Goal: Information Seeking & Learning: Learn about a topic

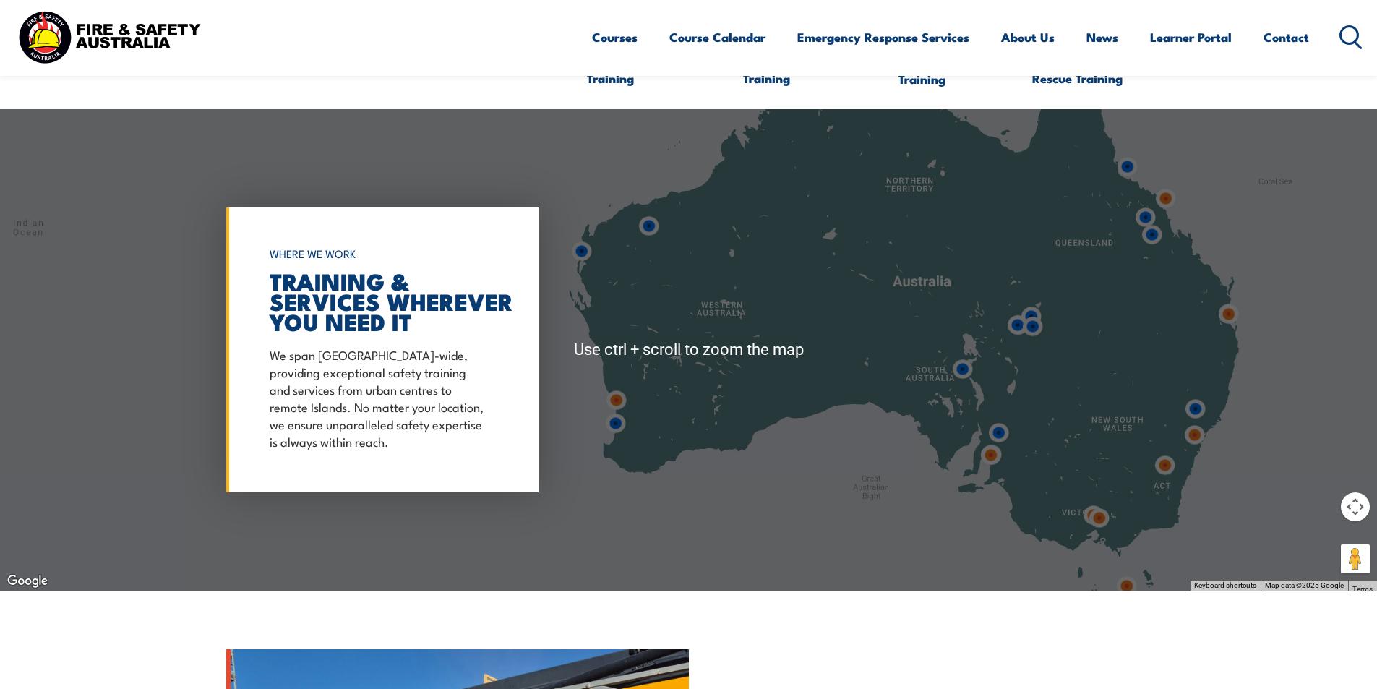
scroll to position [1084, 0]
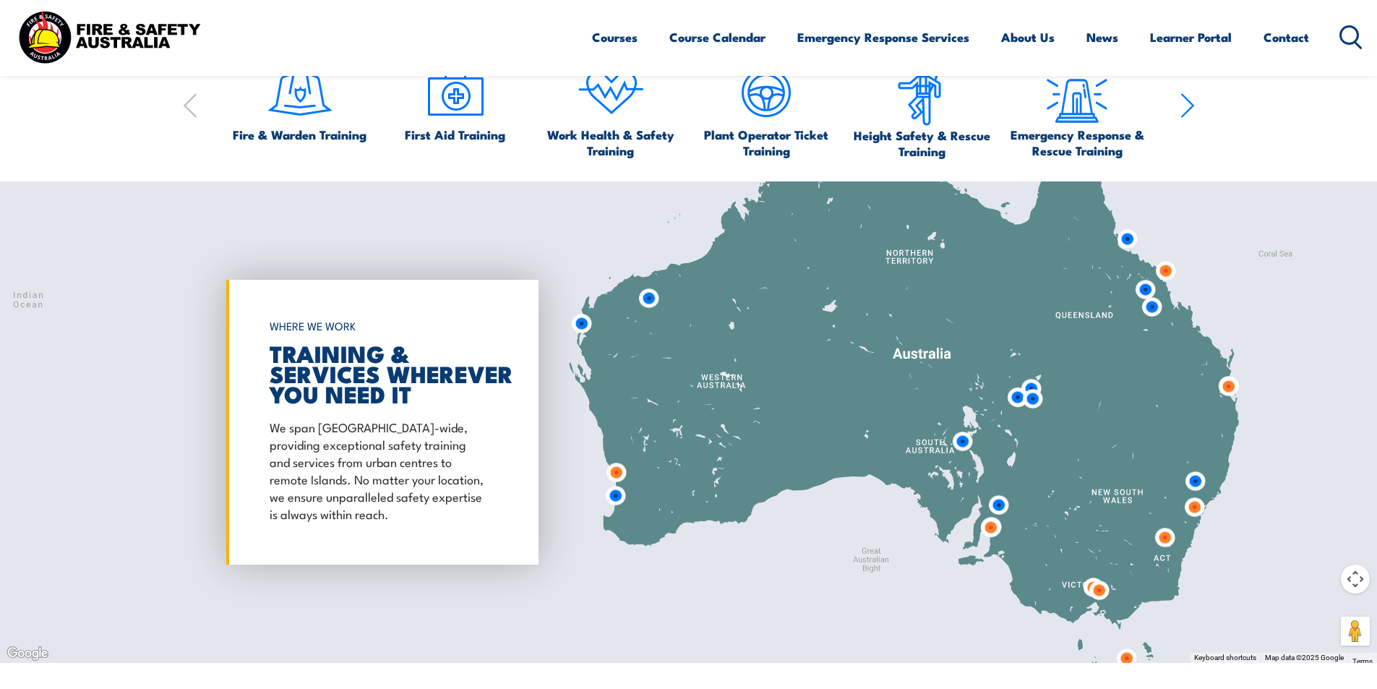
click at [652, 292] on img at bounding box center [648, 298] width 27 height 27
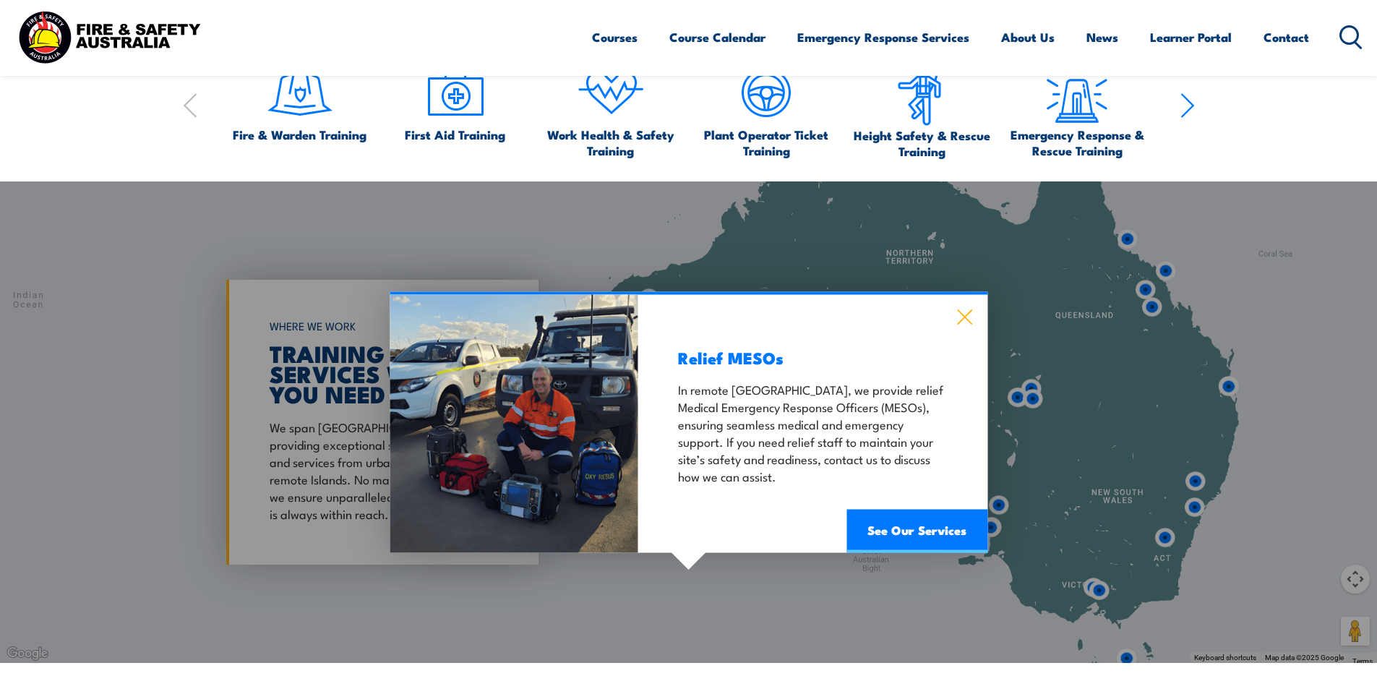
click at [967, 309] on icon at bounding box center [964, 317] width 17 height 16
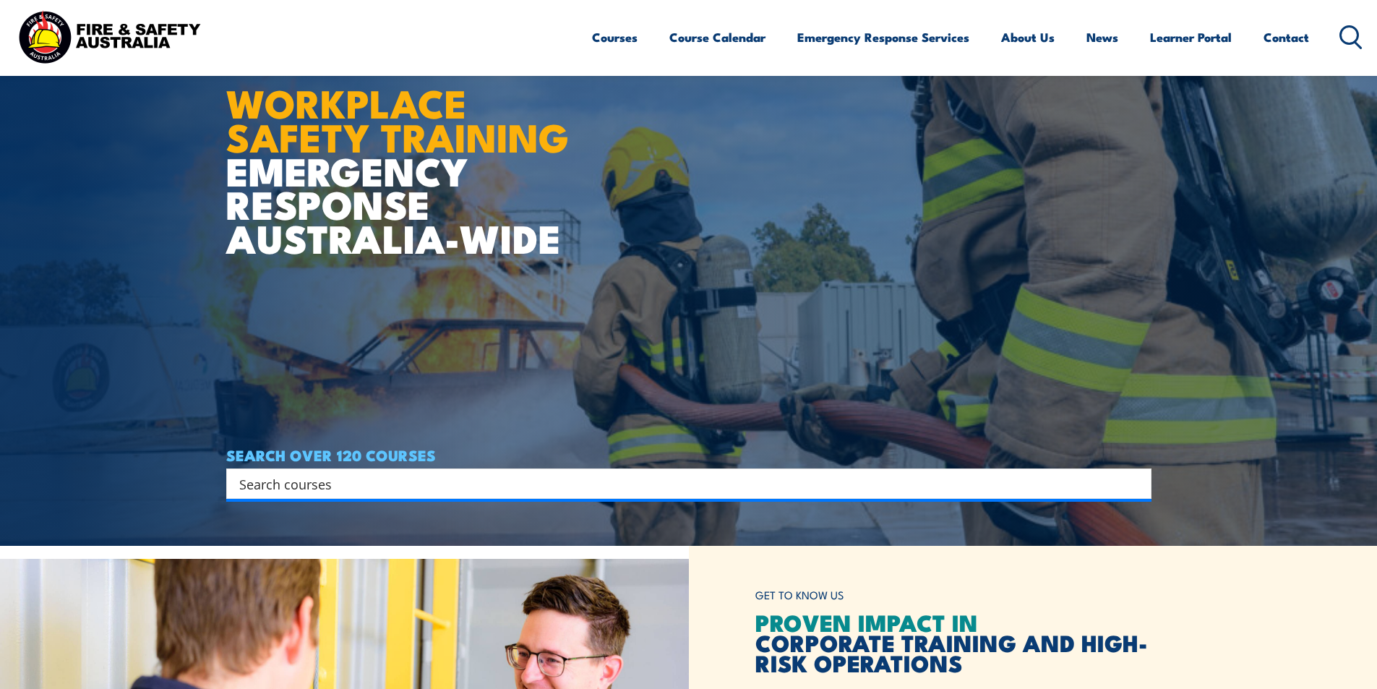
scroll to position [0, 0]
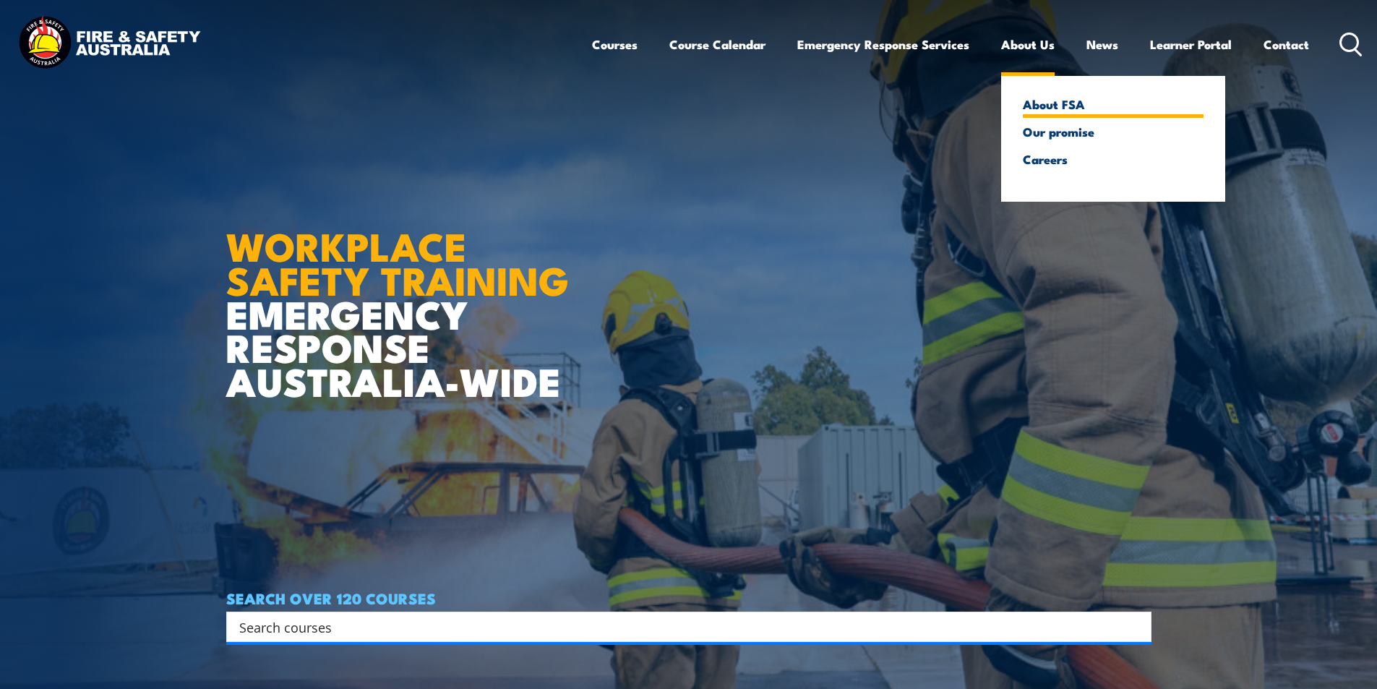
click at [1040, 104] on link "About FSA" at bounding box center [1112, 104] width 181 height 13
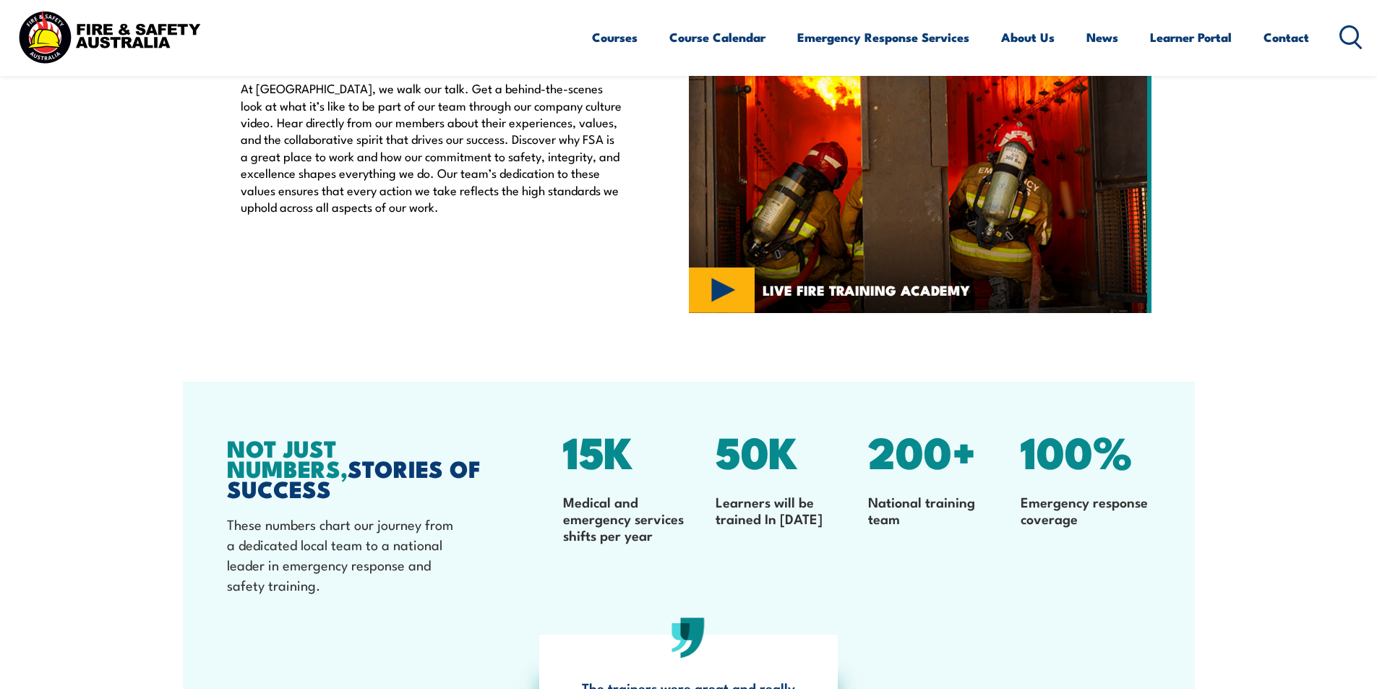
scroll to position [3820, 0]
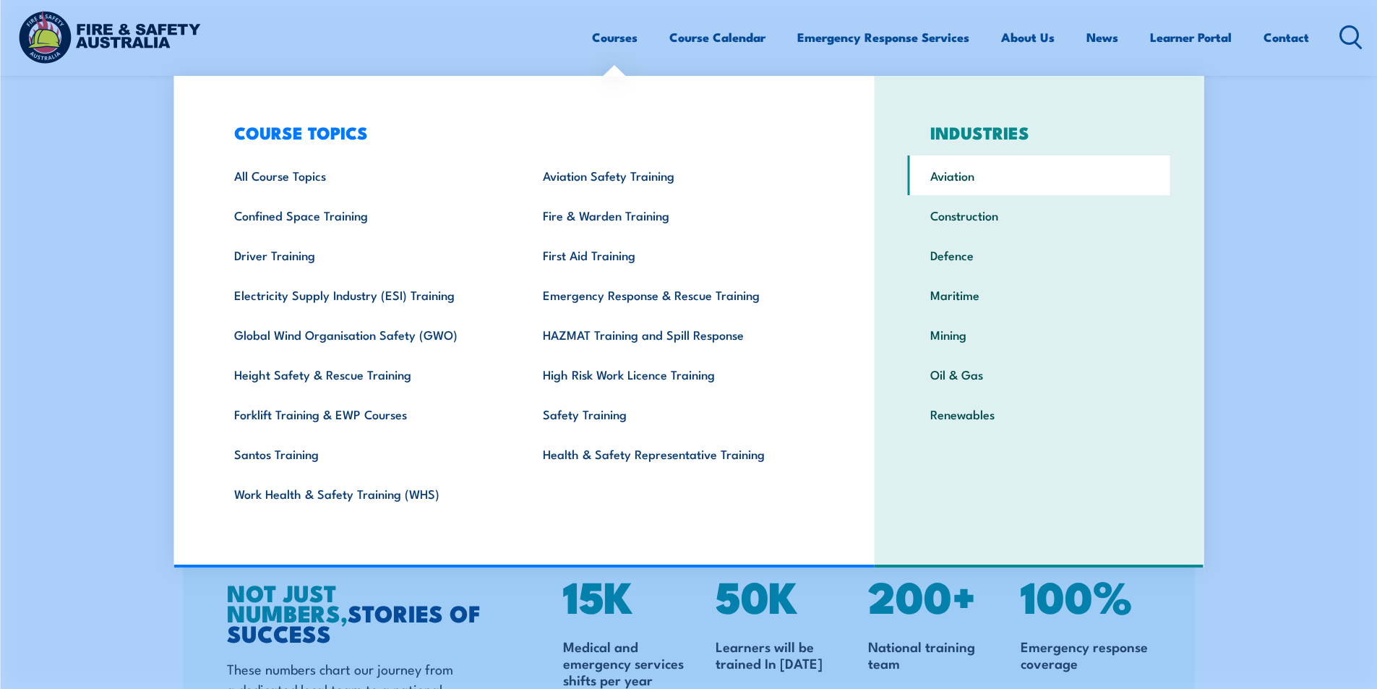
click at [963, 176] on link "Aviation" at bounding box center [1039, 175] width 262 height 40
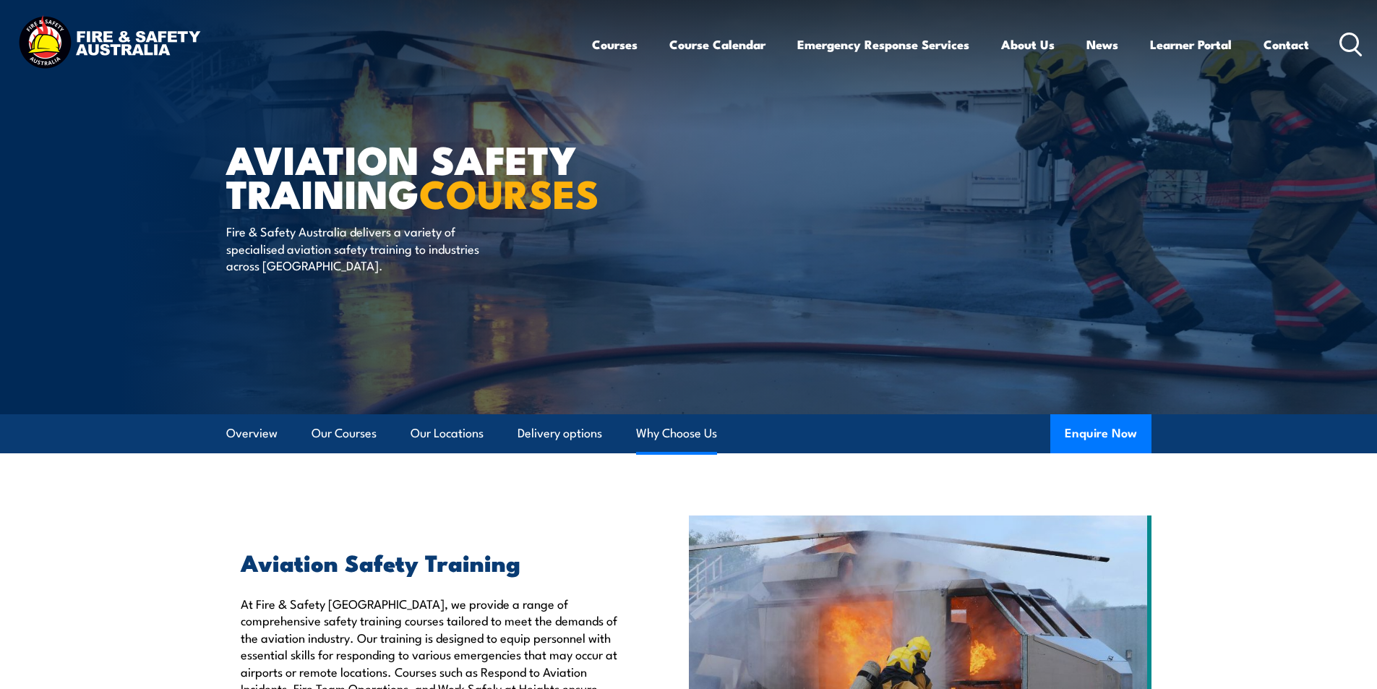
click at [671, 428] on link "Why Choose Us" at bounding box center [676, 433] width 81 height 38
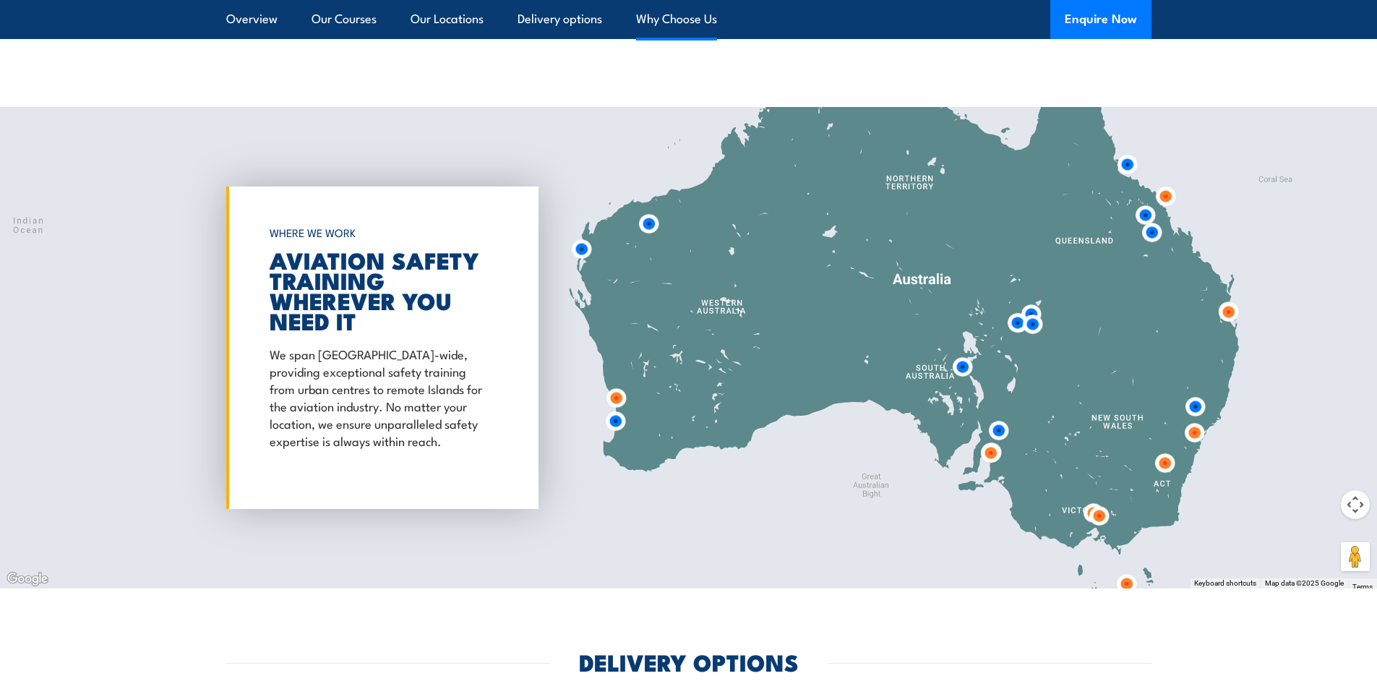
scroll to position [1483, 0]
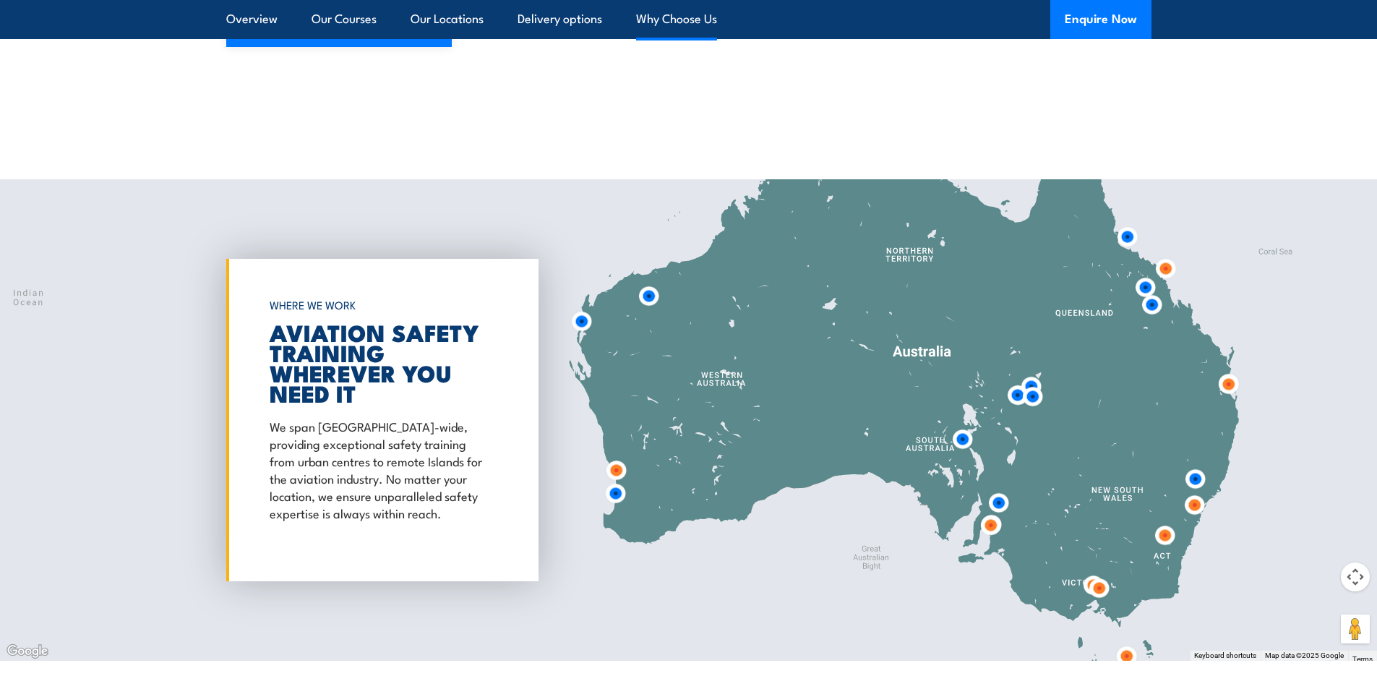
click at [678, 17] on link "Why Choose Us" at bounding box center [676, 19] width 81 height 38
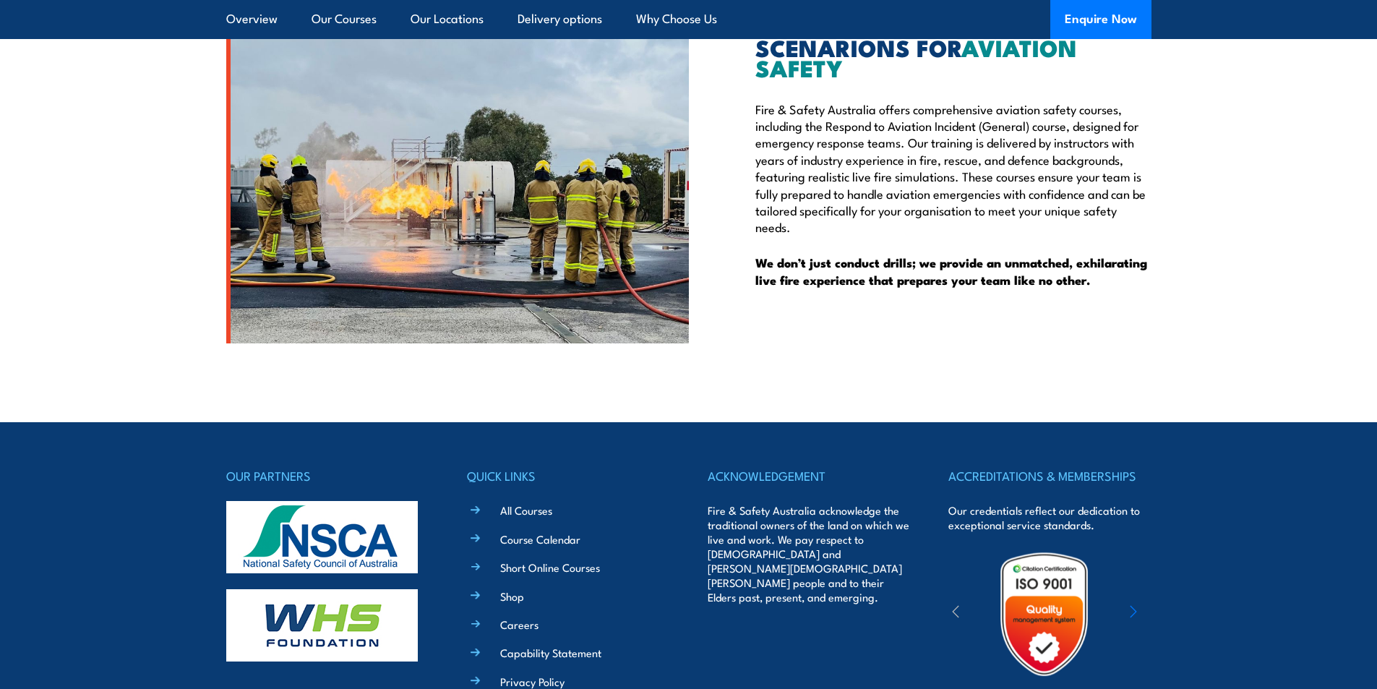
scroll to position [3428, 0]
